Goal: Information Seeking & Learning: Check status

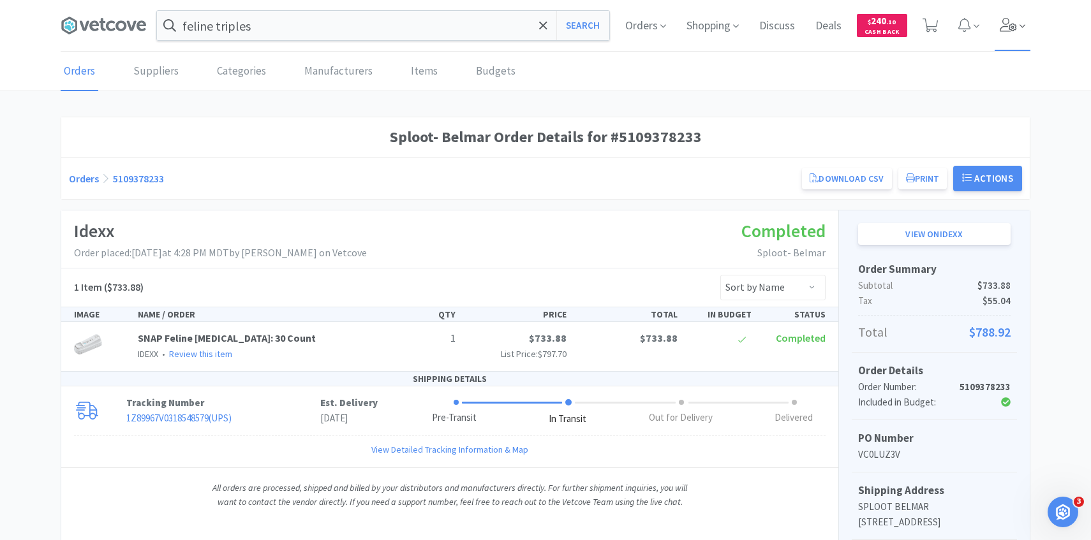
click at [1012, 37] on span at bounding box center [1012, 25] width 36 height 51
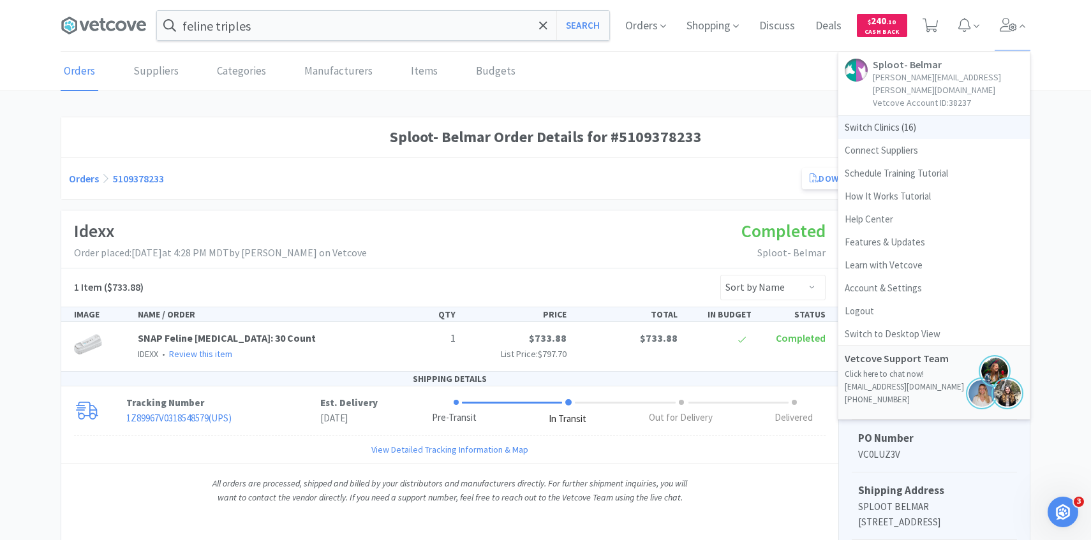
click at [892, 116] on span "Switch Clinics ( 16 )" at bounding box center [933, 127] width 191 height 23
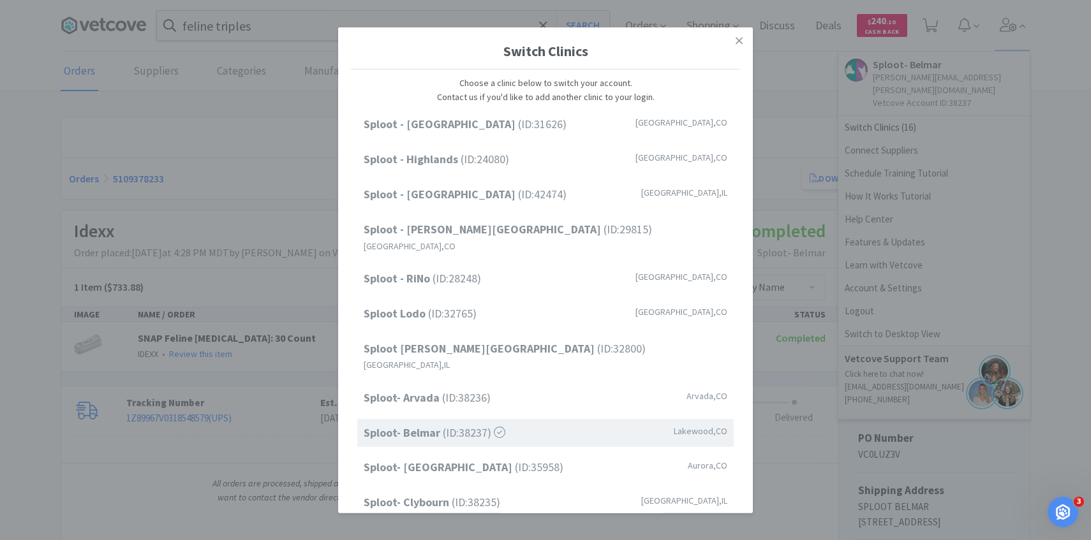
scroll to position [163, 0]
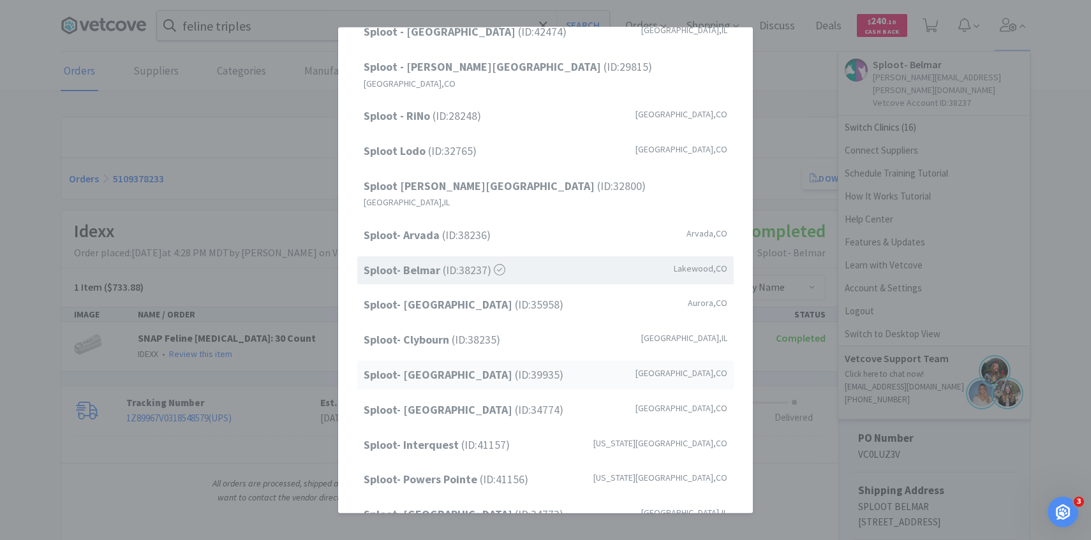
click at [504, 361] on div "Sploot- Greenwood Village (ID: 39935 ) Greenwood Village , CO" at bounding box center [545, 375] width 376 height 29
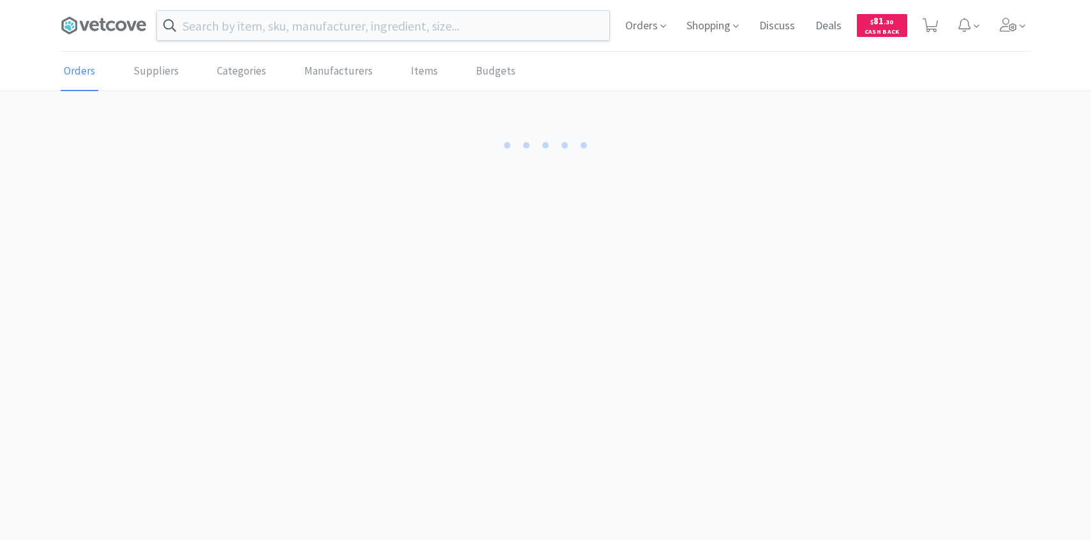
click at [331, 24] on input "text" at bounding box center [383, 25] width 452 height 29
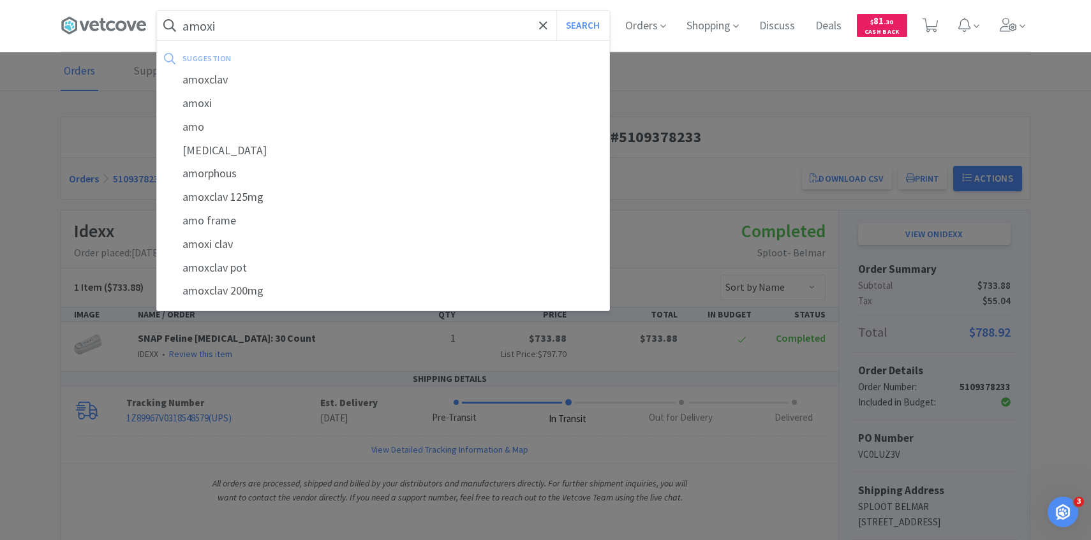
type input "amoxi"
click at [556, 11] on button "Search" at bounding box center [582, 25] width 53 height 29
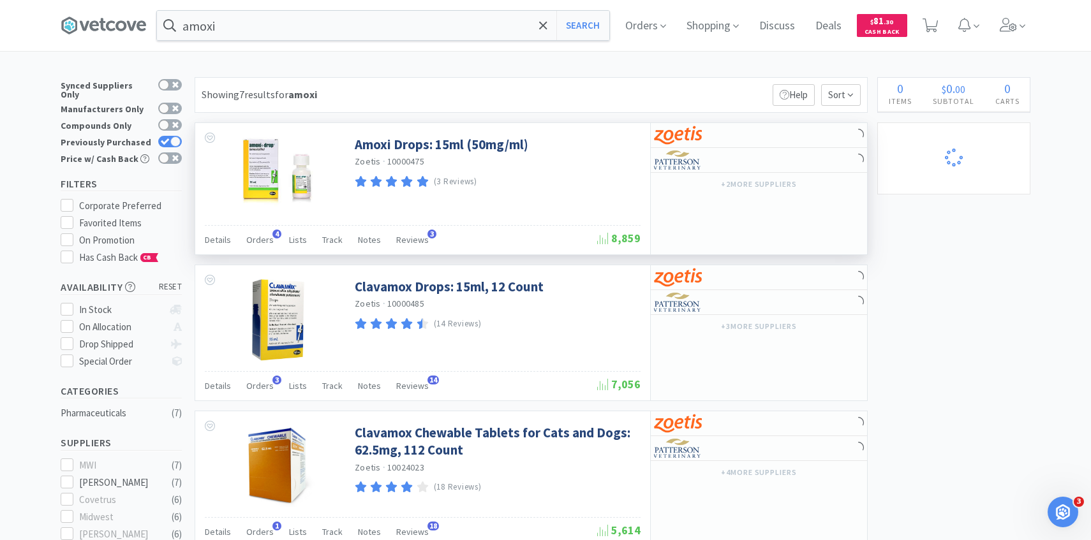
select select "1"
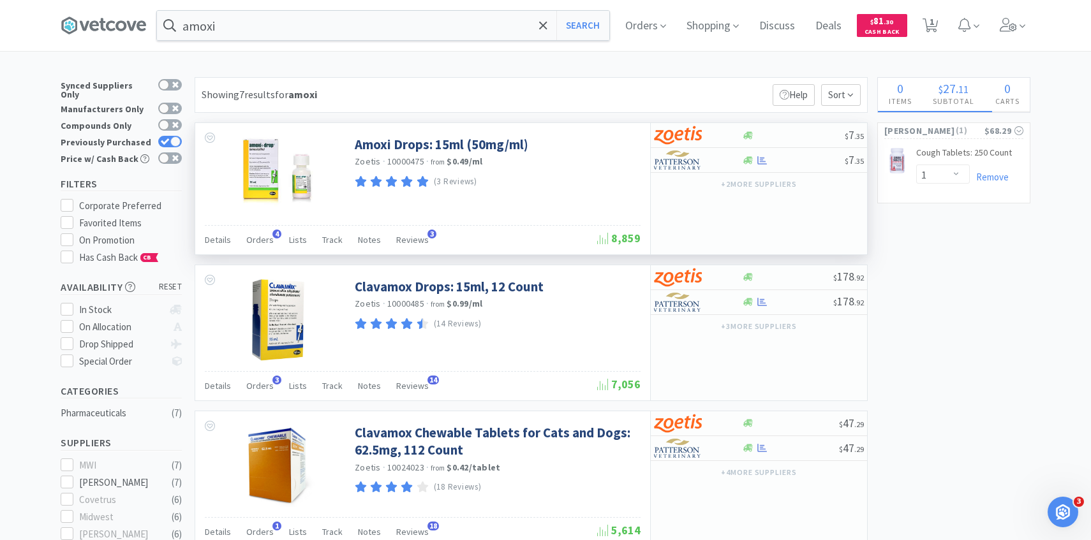
click at [255, 227] on div "Details Orders 4 Lists Track Notes Reviews 3 8,859" at bounding box center [423, 239] width 436 height 29
click at [258, 237] on span "Orders" at bounding box center [259, 239] width 27 height 11
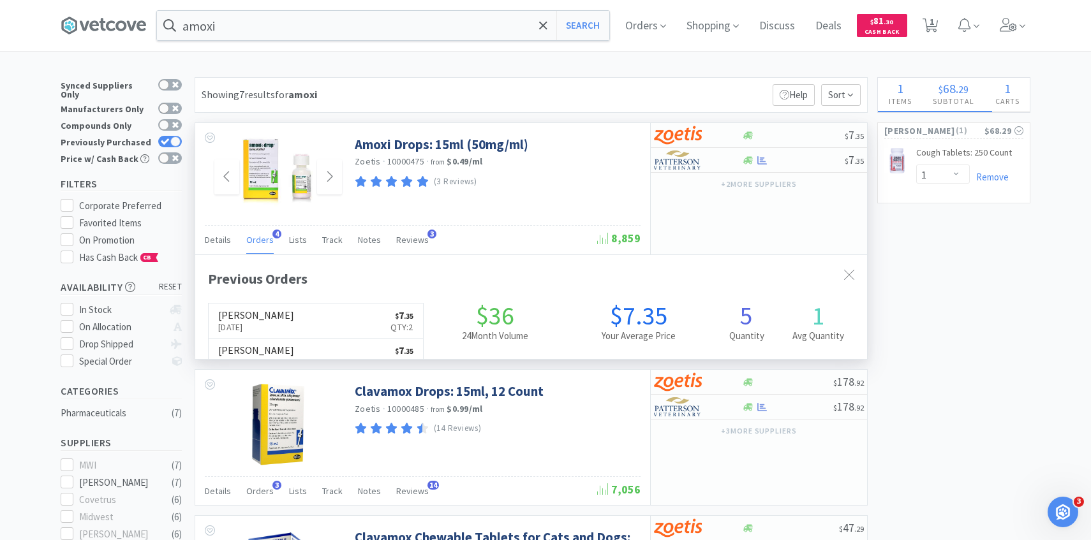
scroll to position [330, 672]
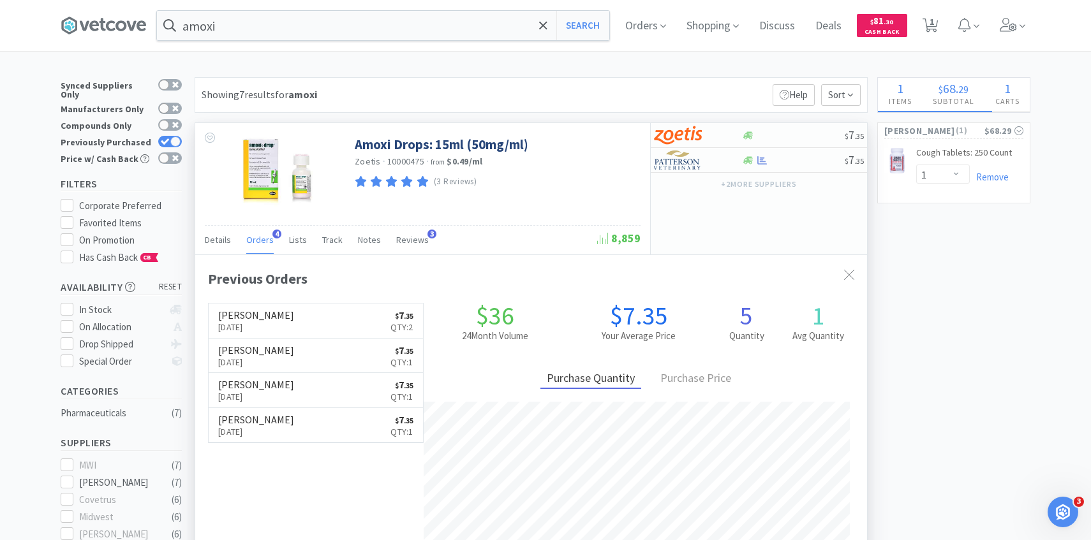
click at [258, 243] on span "Orders" at bounding box center [259, 239] width 27 height 11
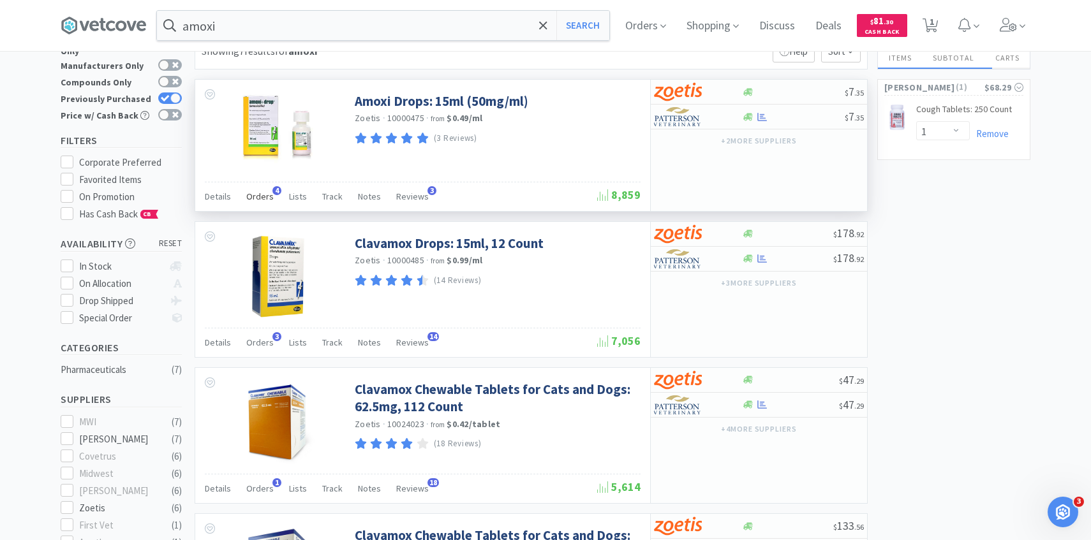
scroll to position [27, 0]
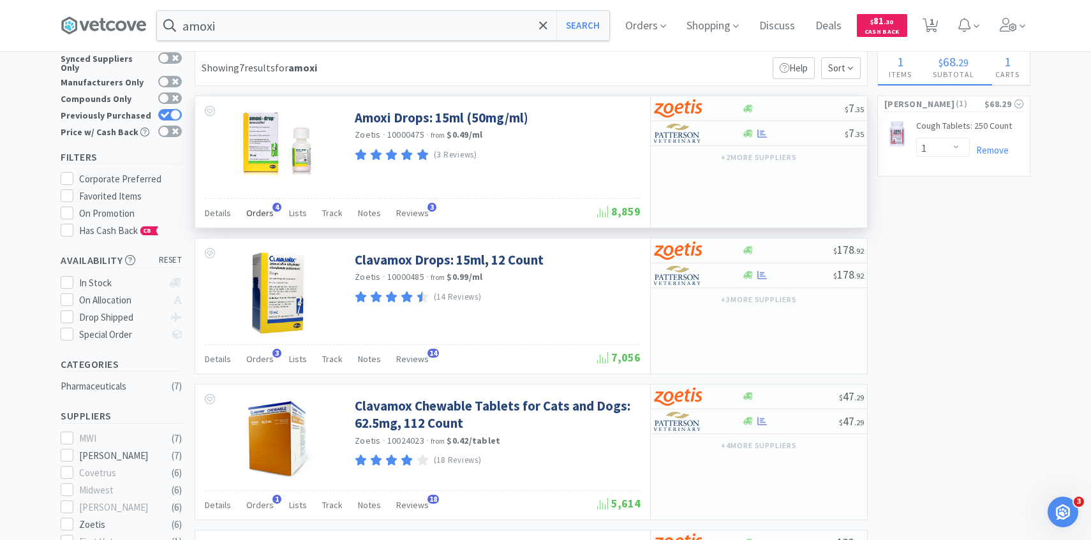
click at [259, 209] on span "Orders" at bounding box center [259, 212] width 27 height 11
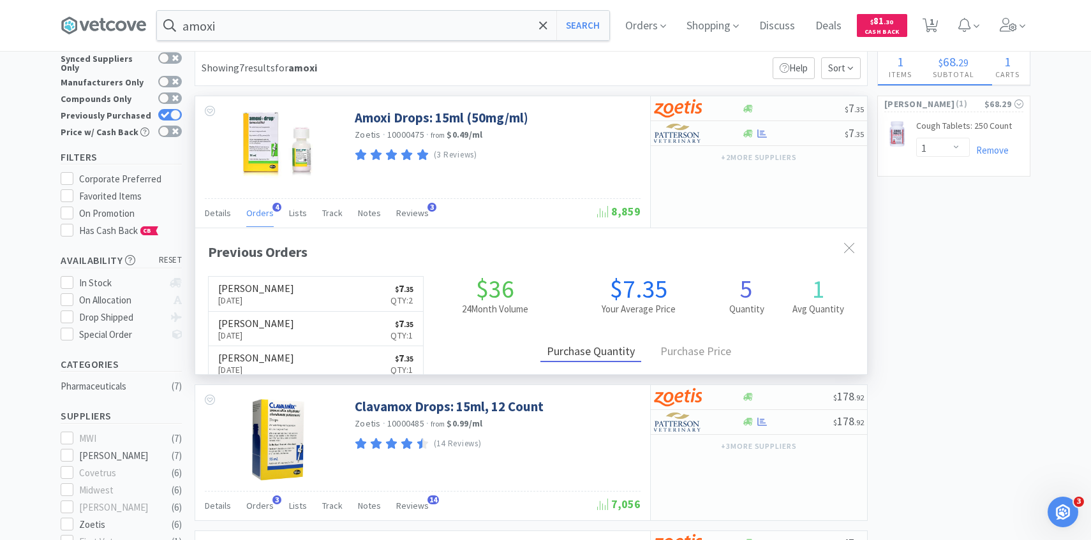
scroll to position [330, 672]
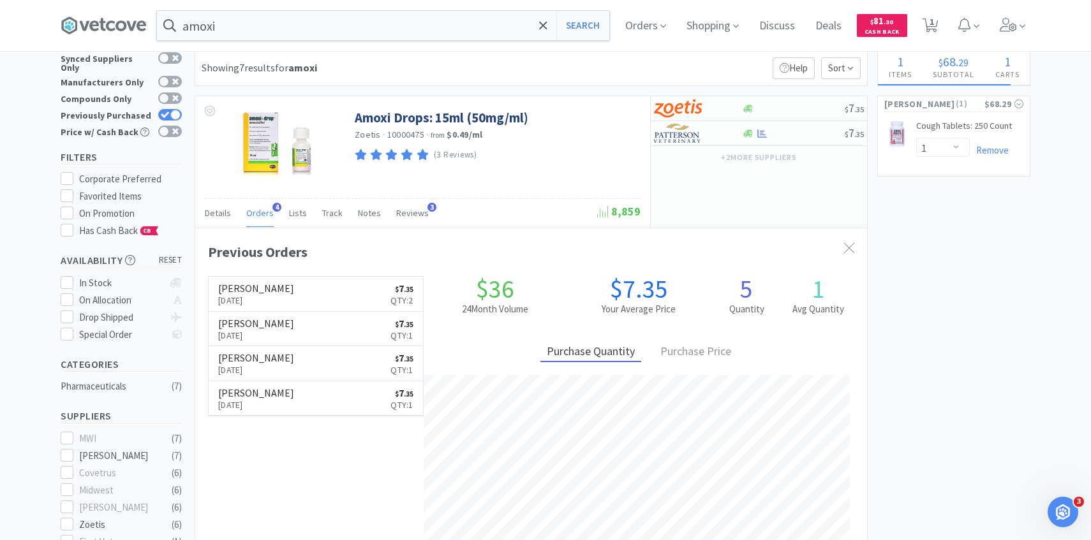
click at [1031, 22] on div "amoxi Search Orders Shopping Discuss Discuss Deals Deals $ 81 . 30 Cash Back 1 1" at bounding box center [545, 25] width 982 height 51
click at [1003, 35] on span at bounding box center [1012, 25] width 36 height 51
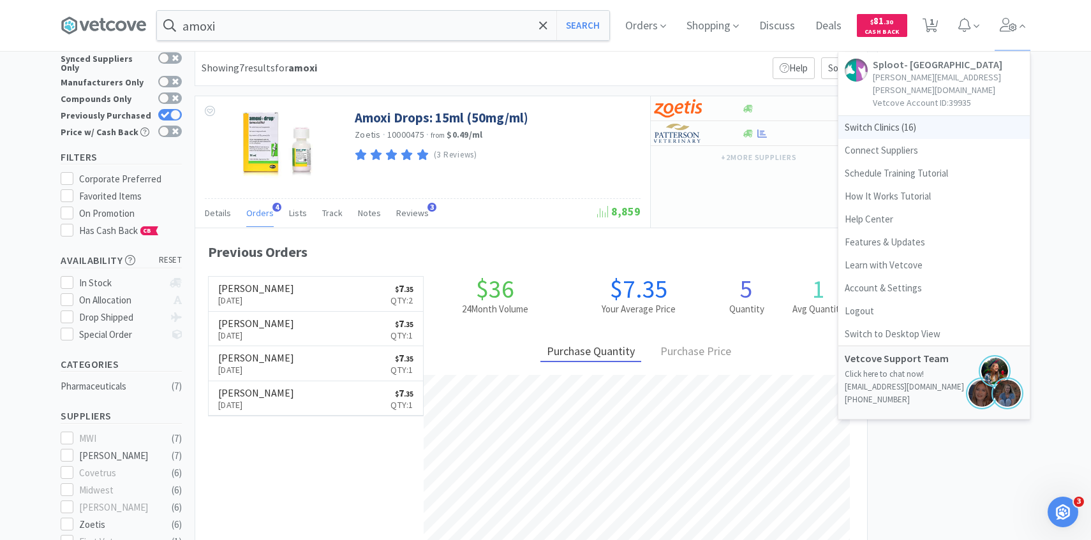
click at [940, 121] on span "Switch Clinics ( 16 )" at bounding box center [933, 127] width 191 height 23
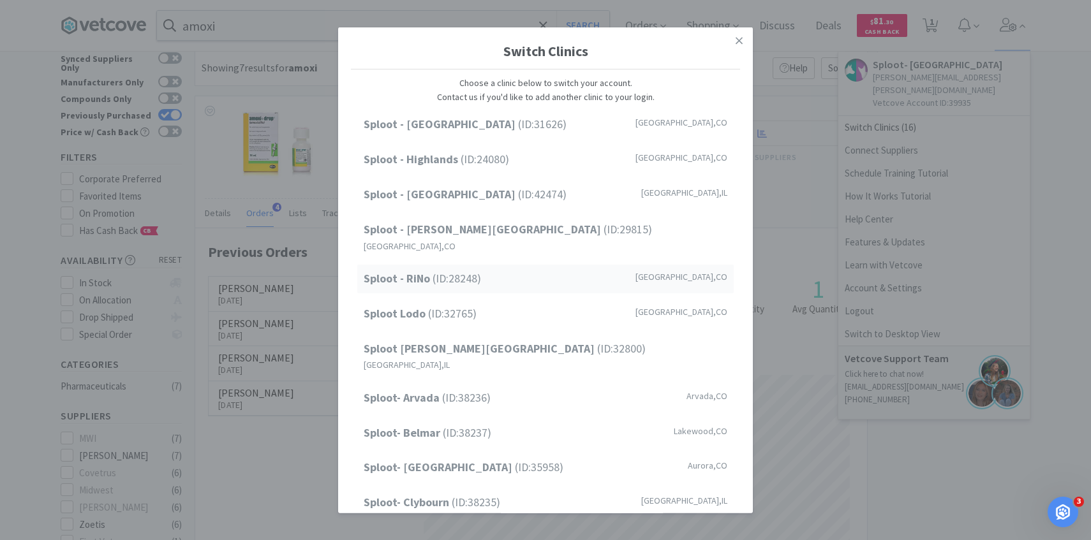
scroll to position [163, 0]
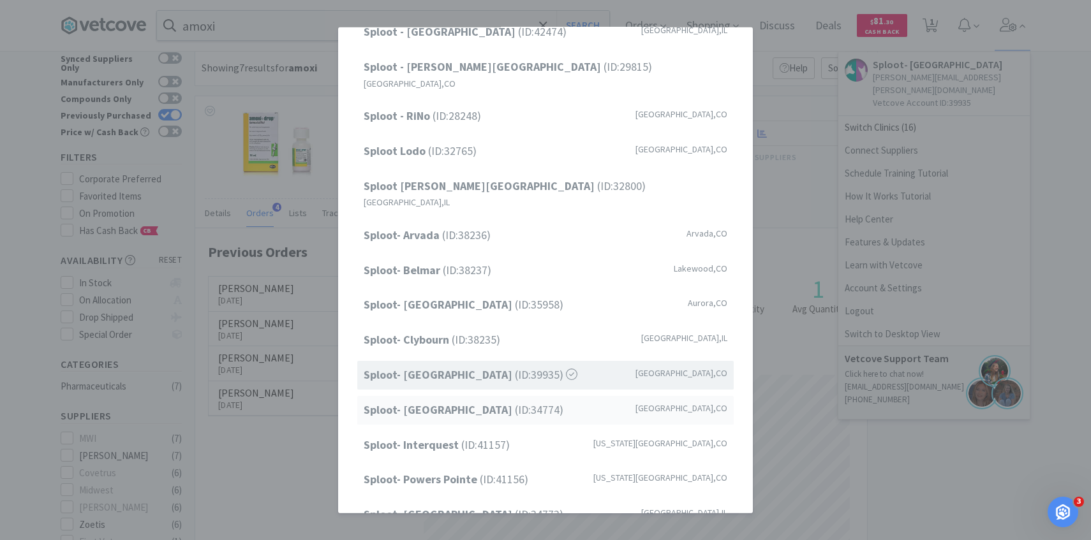
click at [502, 401] on span "Sploot- Highlands Ranch (ID: 34774 )" at bounding box center [464, 410] width 200 height 18
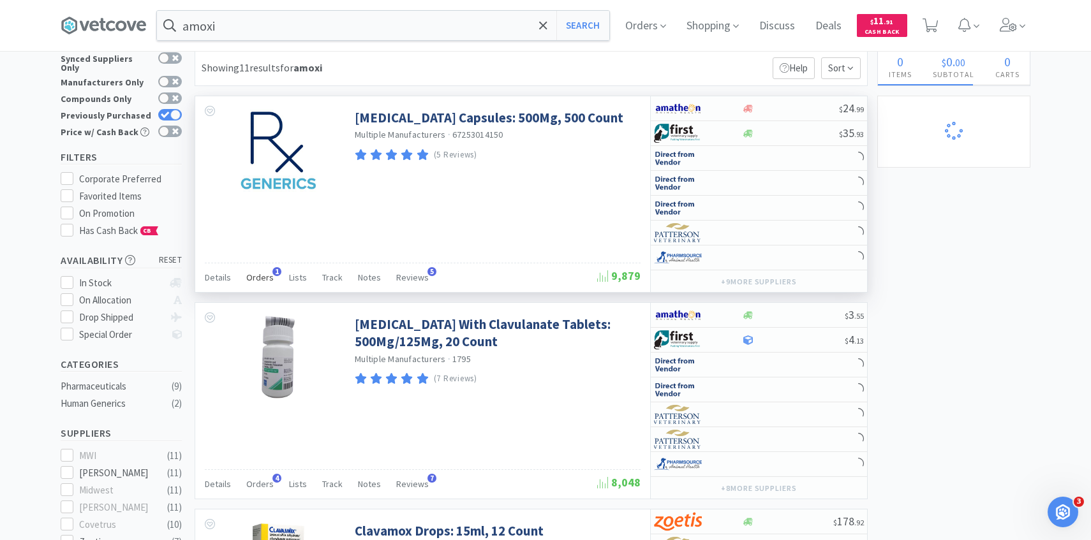
select select "1"
select select "3"
select select "1"
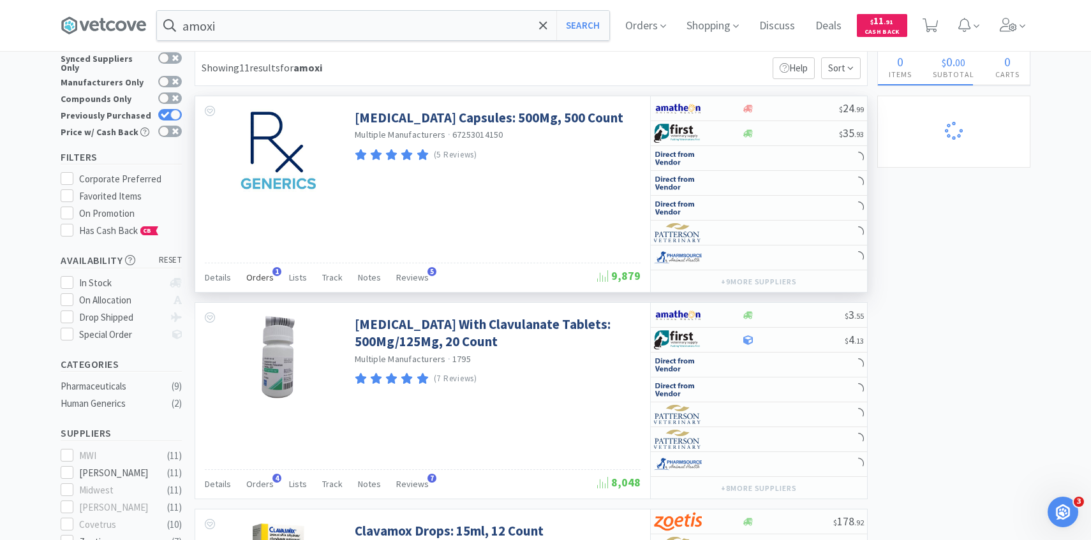
select select "2"
select select "4"
select select "1"
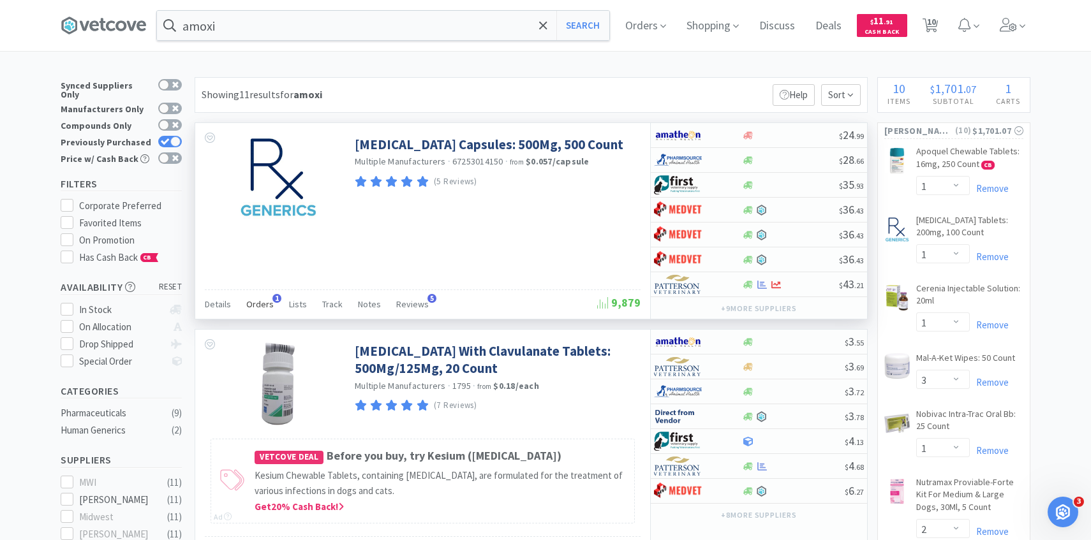
click at [262, 297] on div "Orders 1" at bounding box center [259, 306] width 27 height 24
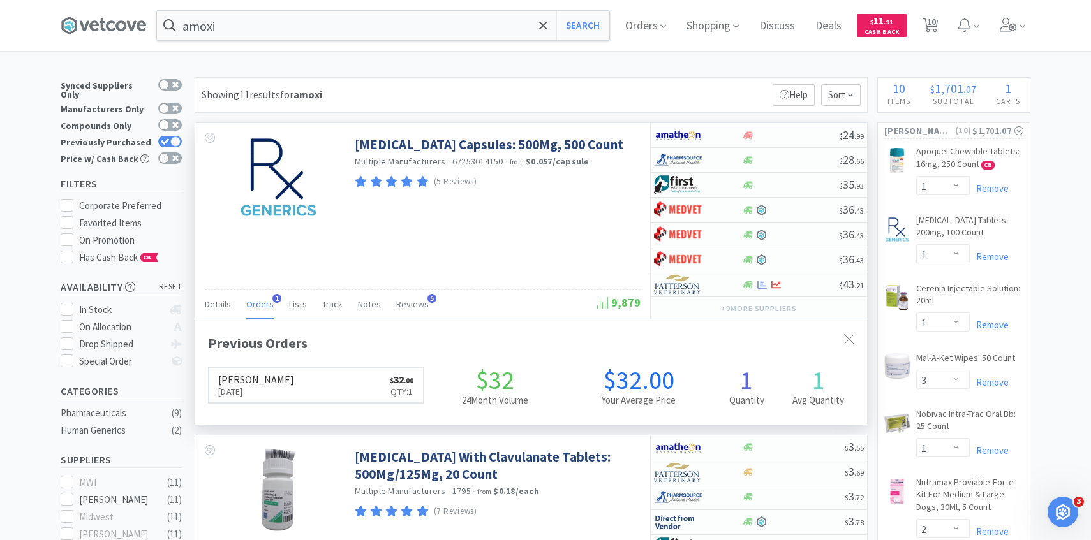
click at [267, 300] on span "Orders" at bounding box center [259, 304] width 27 height 11
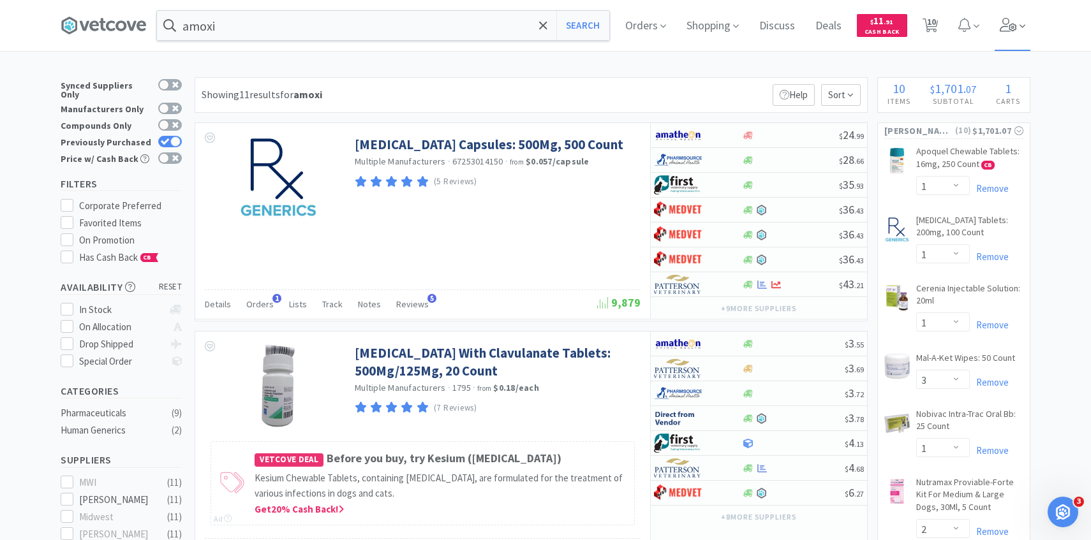
click at [1020, 18] on span at bounding box center [1012, 25] width 36 height 51
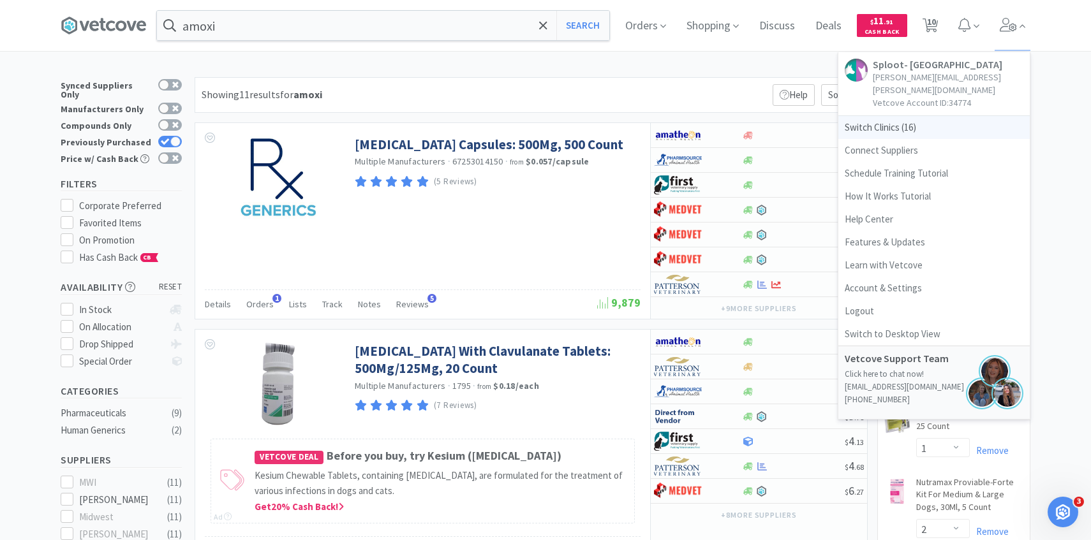
click at [976, 116] on span "Switch Clinics ( 16 )" at bounding box center [933, 127] width 191 height 23
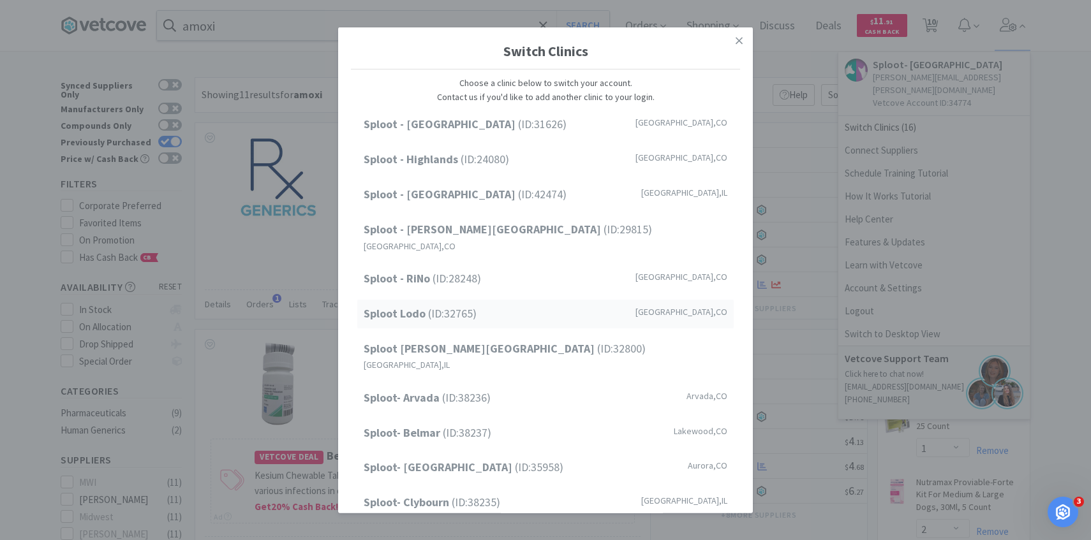
scroll to position [163, 0]
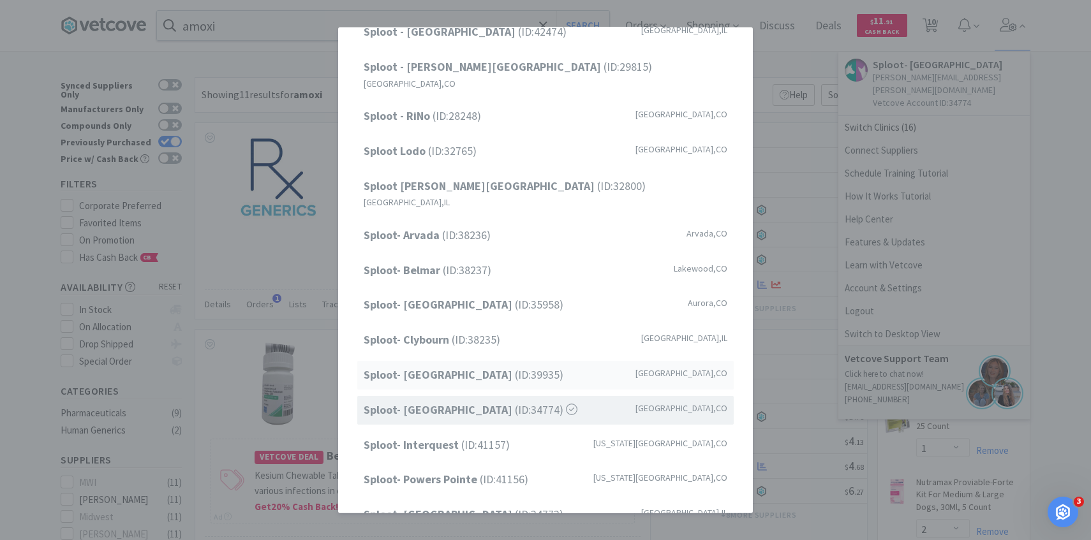
click at [525, 366] on span "Sploot- [GEOGRAPHIC_DATA] (ID: 39935 )" at bounding box center [464, 375] width 200 height 18
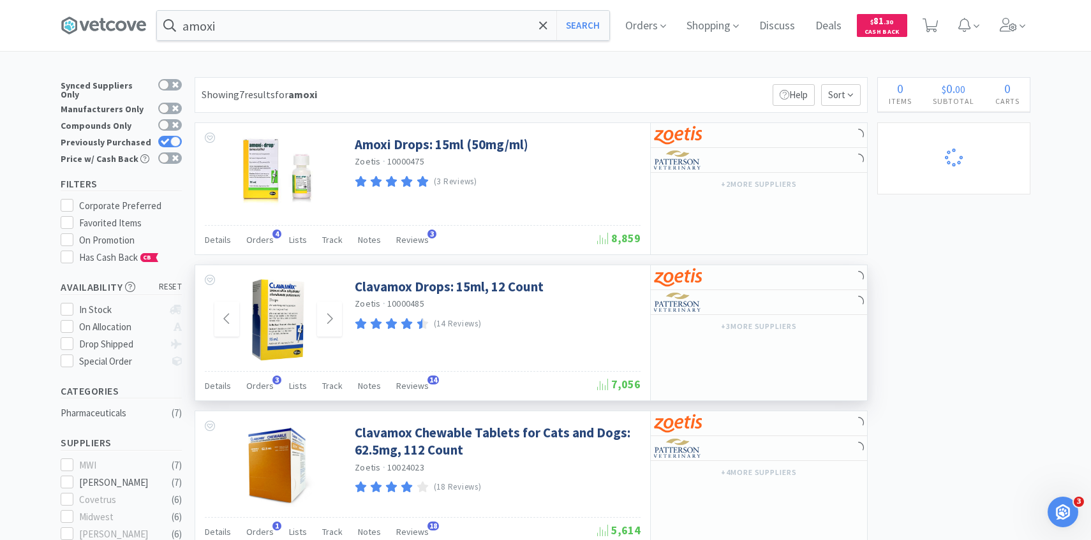
select select "1"
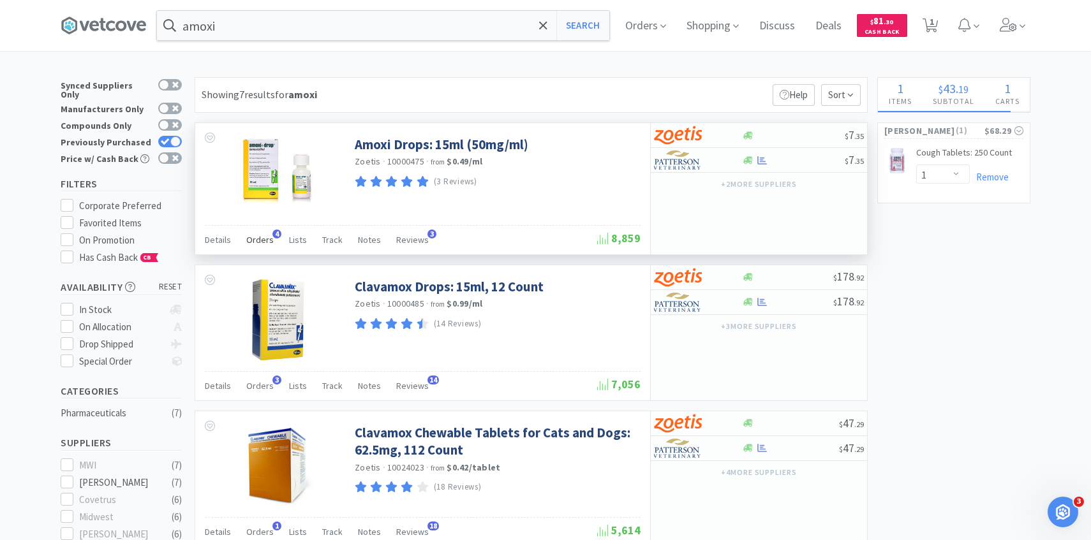
click at [266, 239] on span "Orders" at bounding box center [259, 239] width 27 height 11
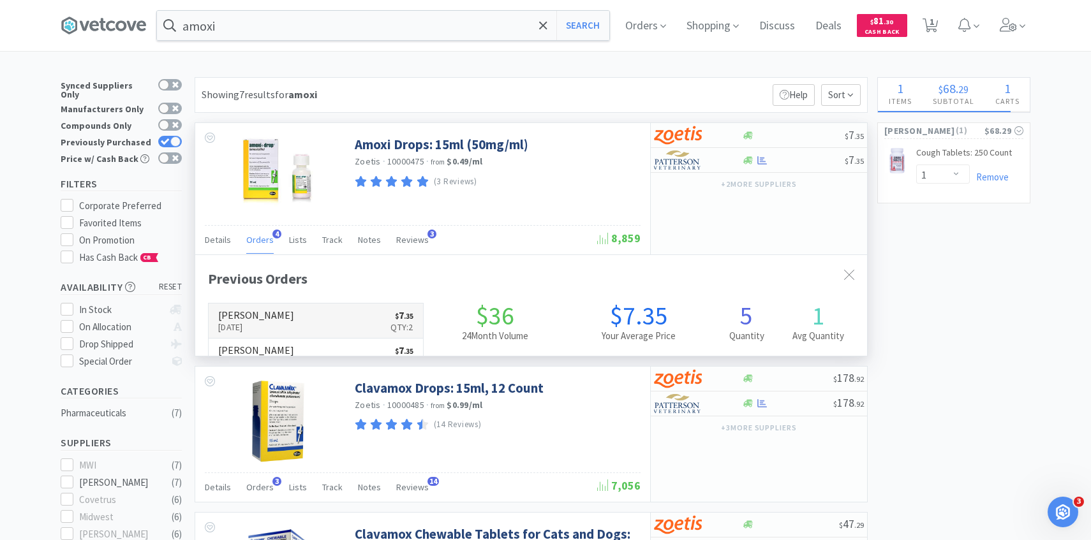
scroll to position [330, 672]
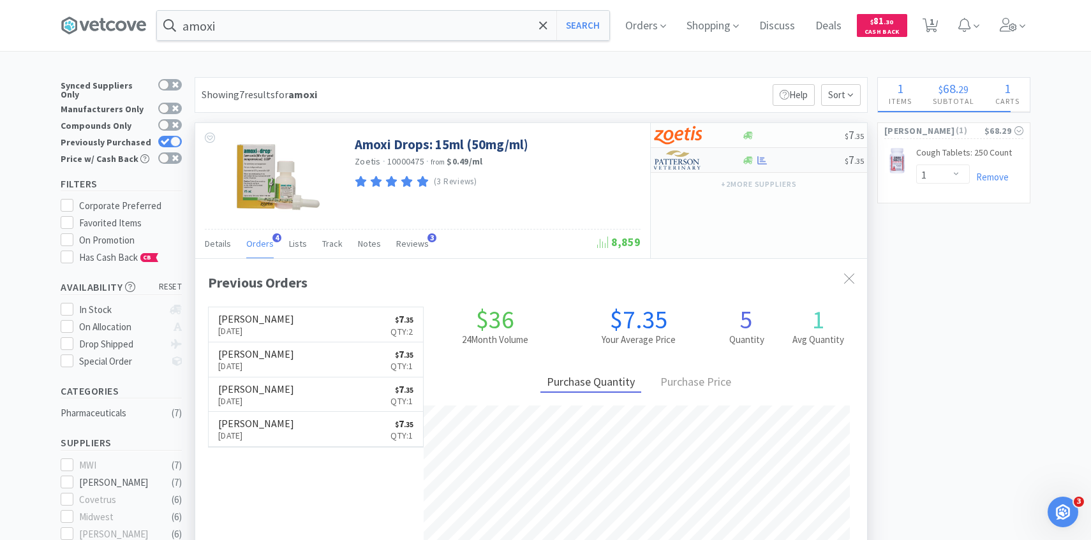
click at [720, 153] on div at bounding box center [689, 160] width 70 height 22
select select "1"
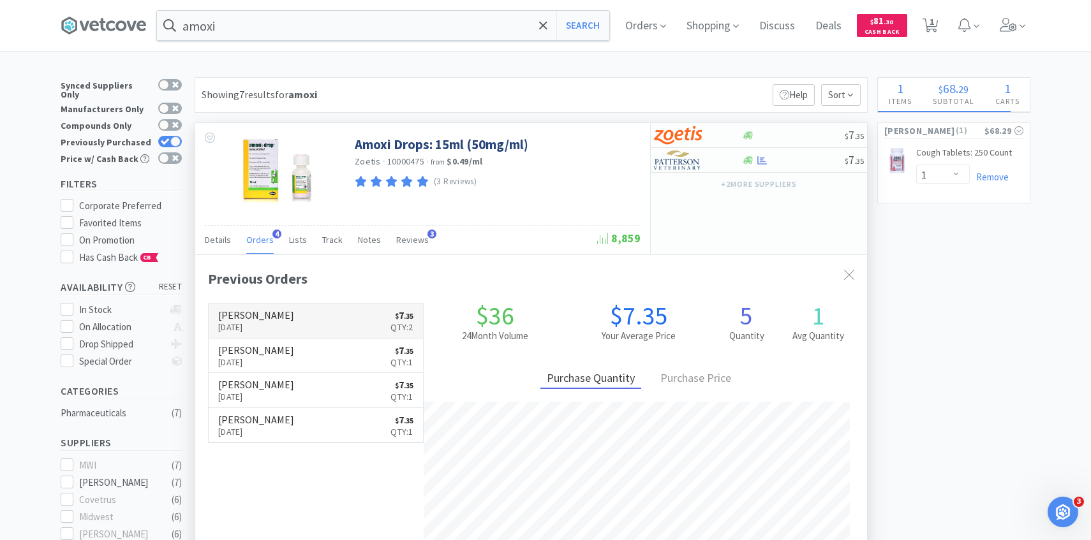
click at [318, 318] on link "Patterson Aug 12th, 2025 $ 7 . 35 Qty: 2" at bounding box center [316, 321] width 214 height 35
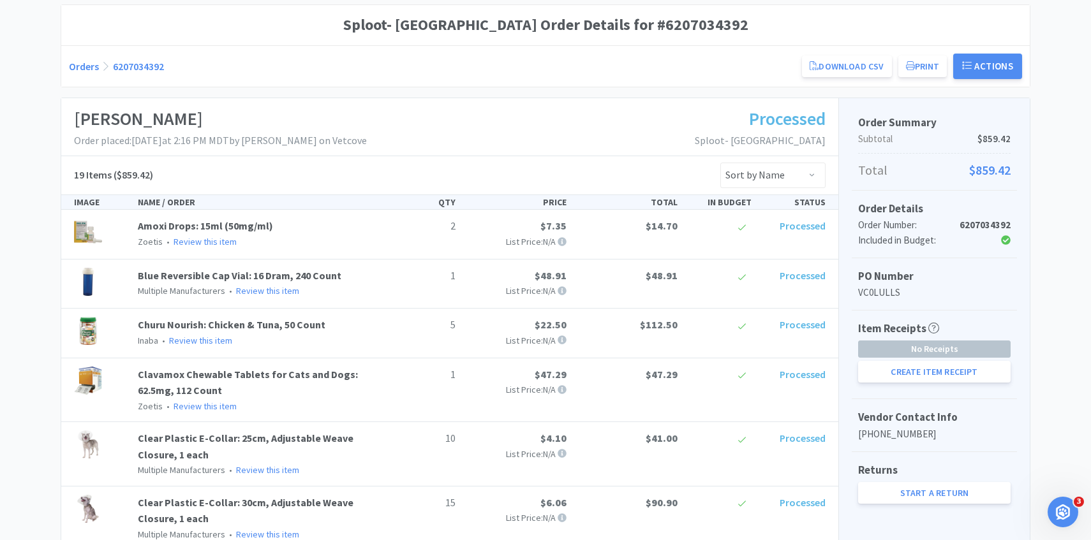
scroll to position [128, 0]
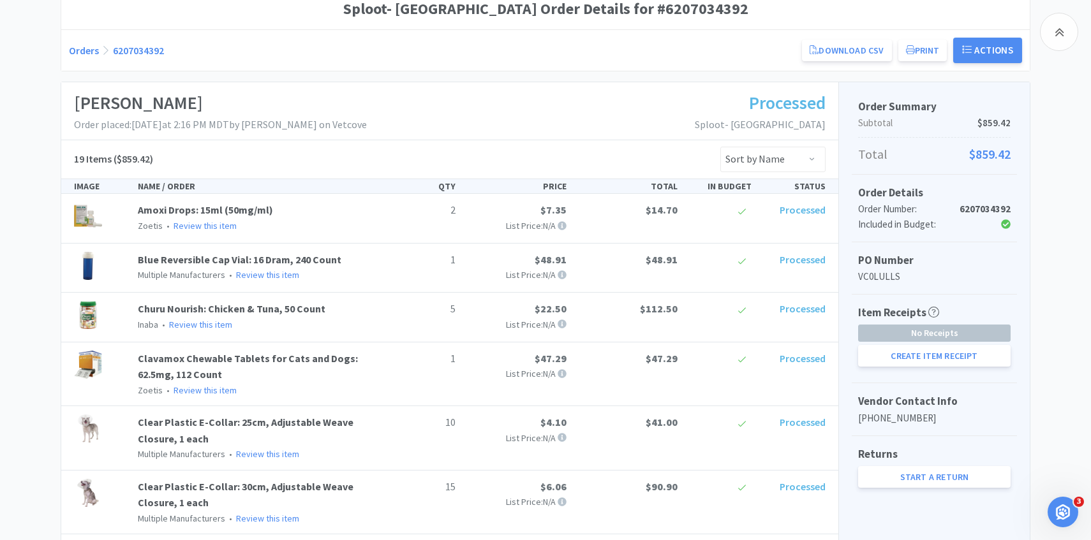
select select "1"
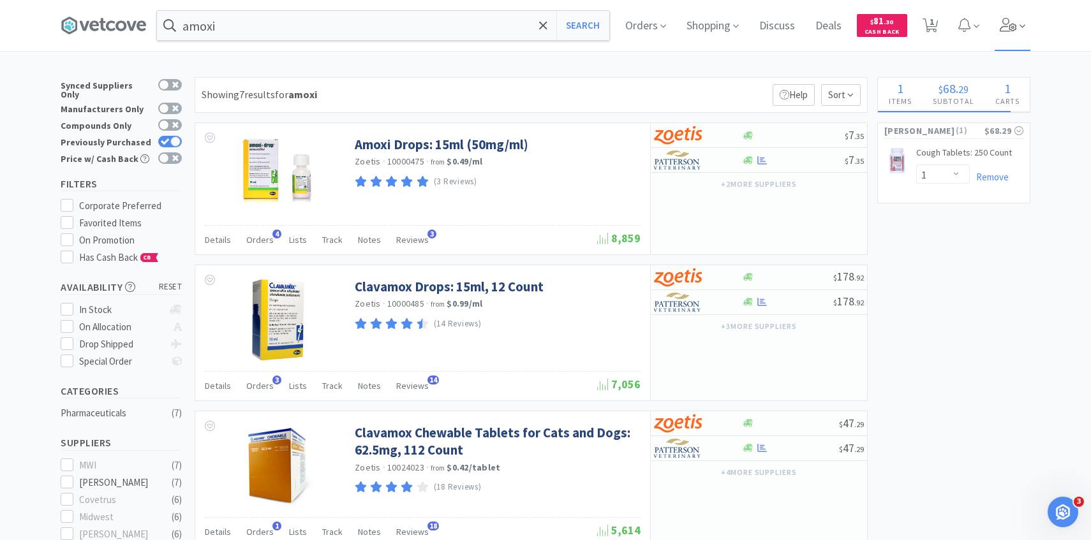
click at [1000, 31] on icon at bounding box center [1008, 25] width 17 height 14
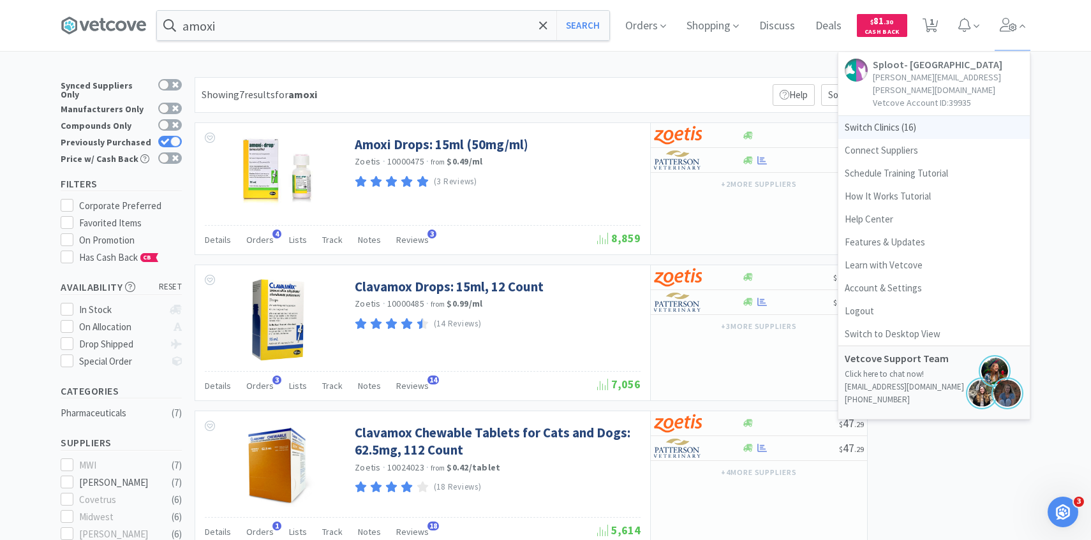
click at [934, 116] on span "Switch Clinics ( 16 )" at bounding box center [933, 127] width 191 height 23
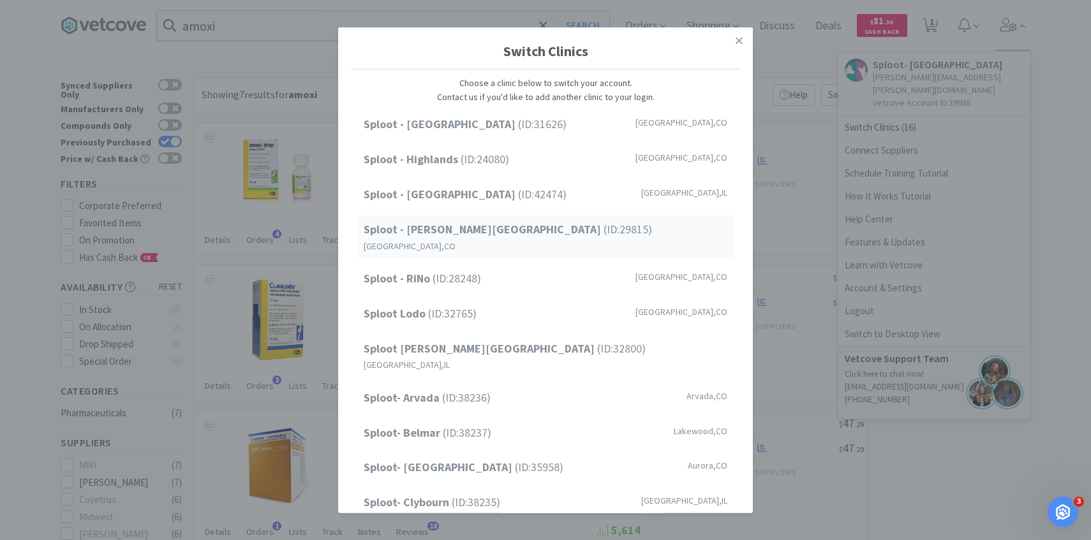
scroll to position [163, 0]
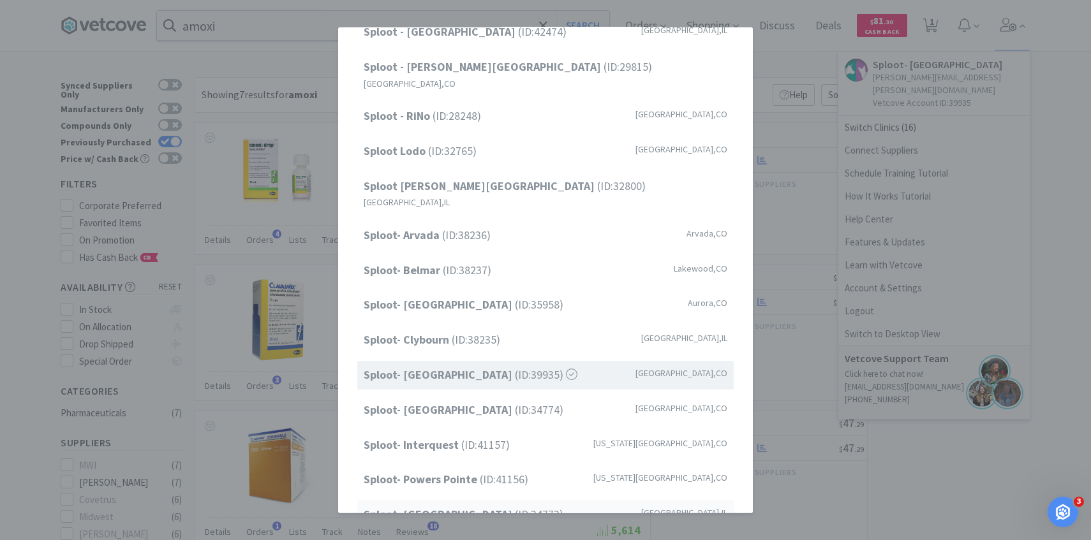
click at [491, 506] on span "Sploot- Roscoe Village (ID: 34773 )" at bounding box center [464, 515] width 200 height 18
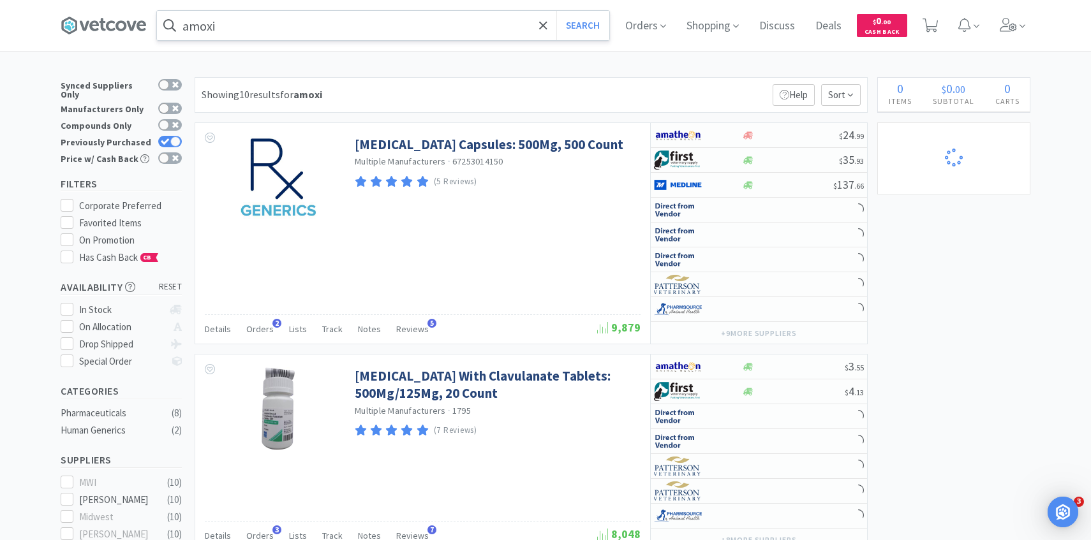
click at [286, 23] on input "amoxi" at bounding box center [383, 25] width 452 height 29
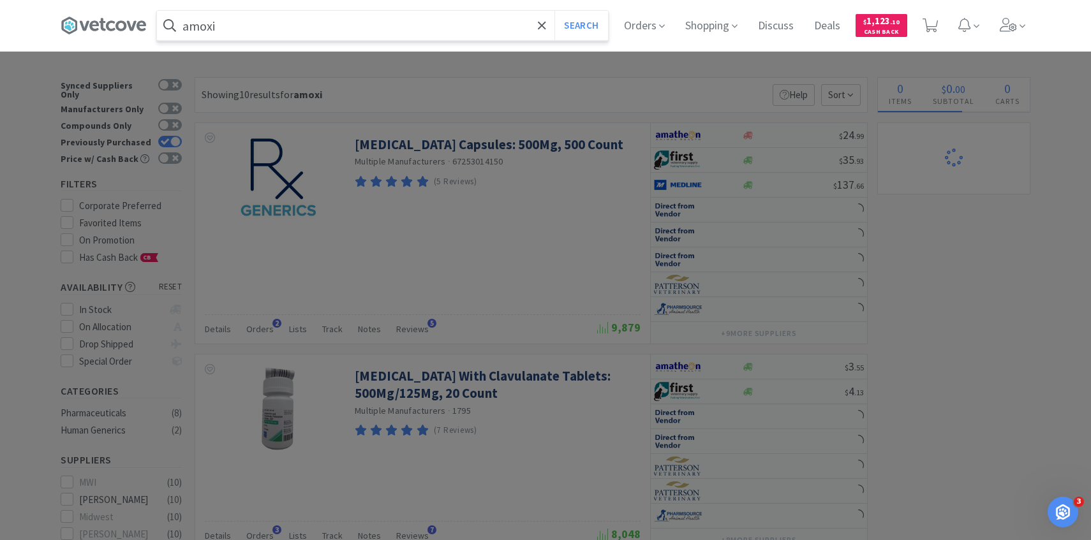
select select "1"
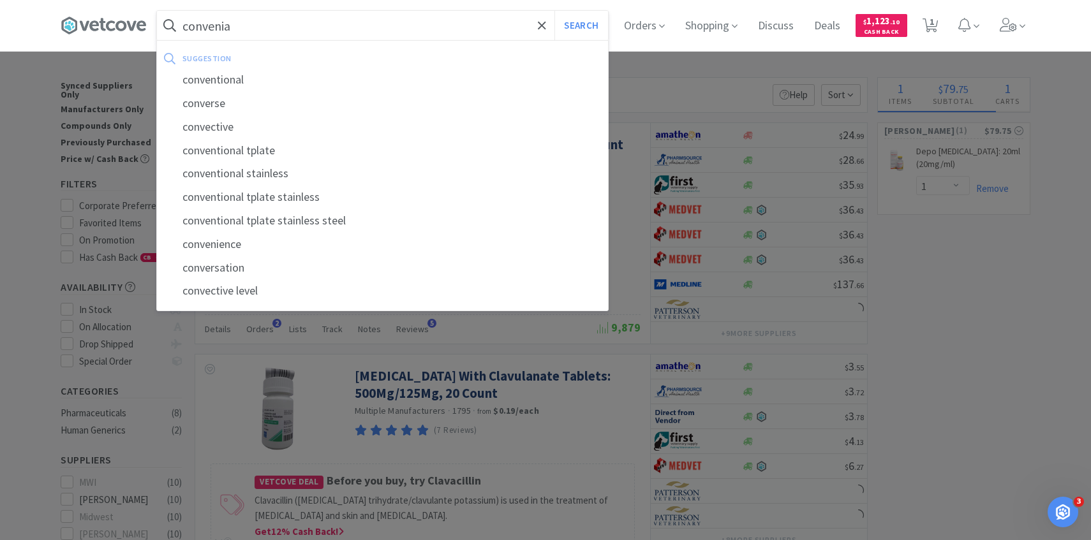
type input "convenia"
click at [554, 11] on button "Search" at bounding box center [580, 25] width 53 height 29
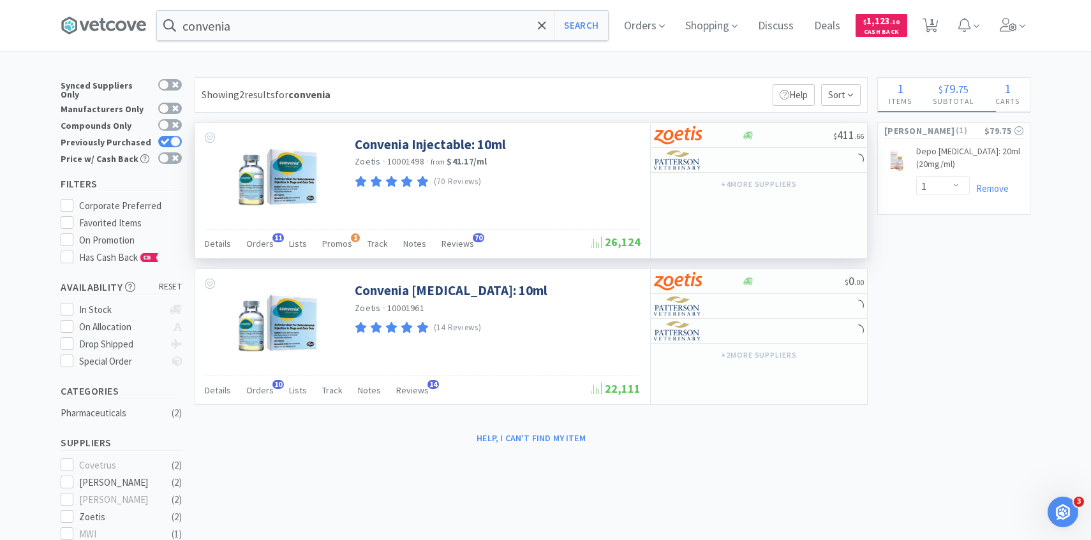
scroll to position [38, 0]
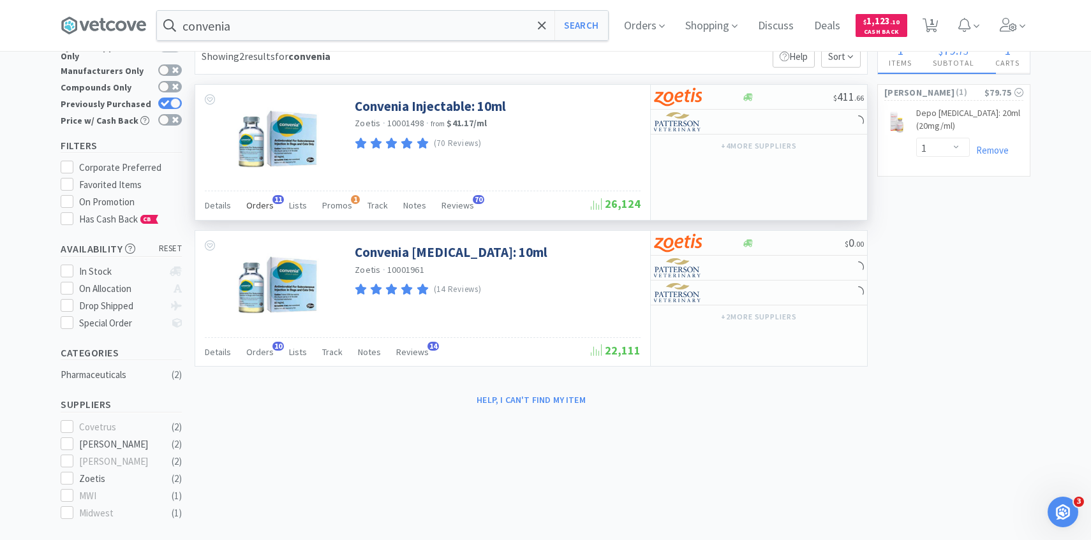
click at [270, 205] on span "Orders" at bounding box center [259, 205] width 27 height 11
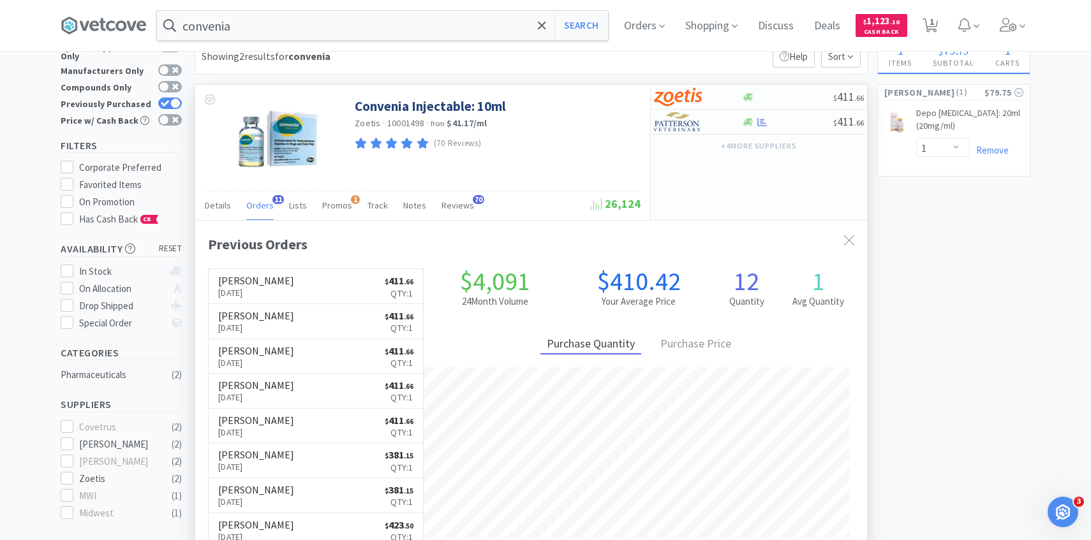
scroll to position [342, 672]
click at [683, 119] on img at bounding box center [678, 121] width 48 height 19
select select "1"
